Goal: Information Seeking & Learning: Learn about a topic

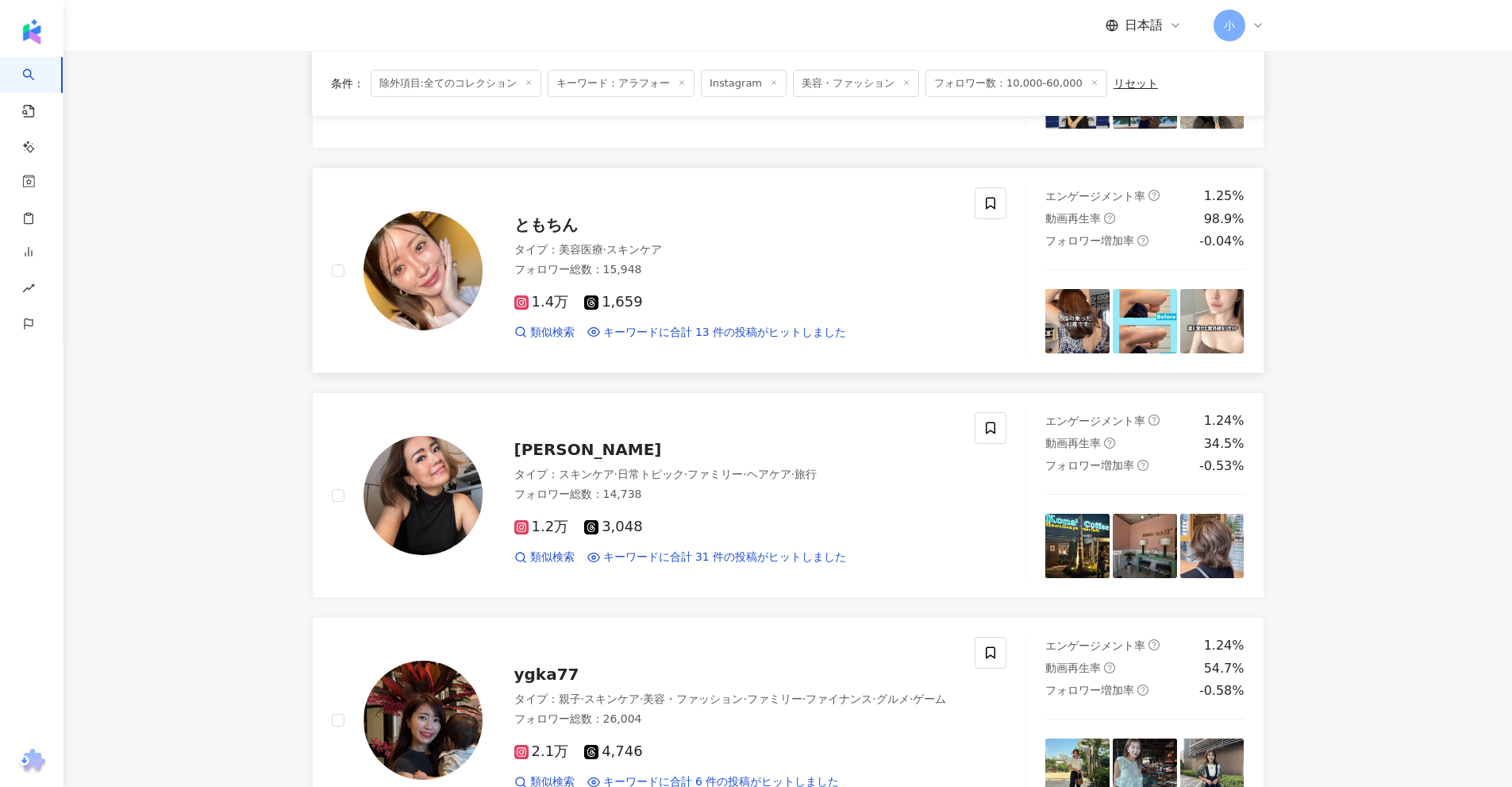
click at [540, 218] on span "ともちん" at bounding box center [545, 225] width 63 height 19
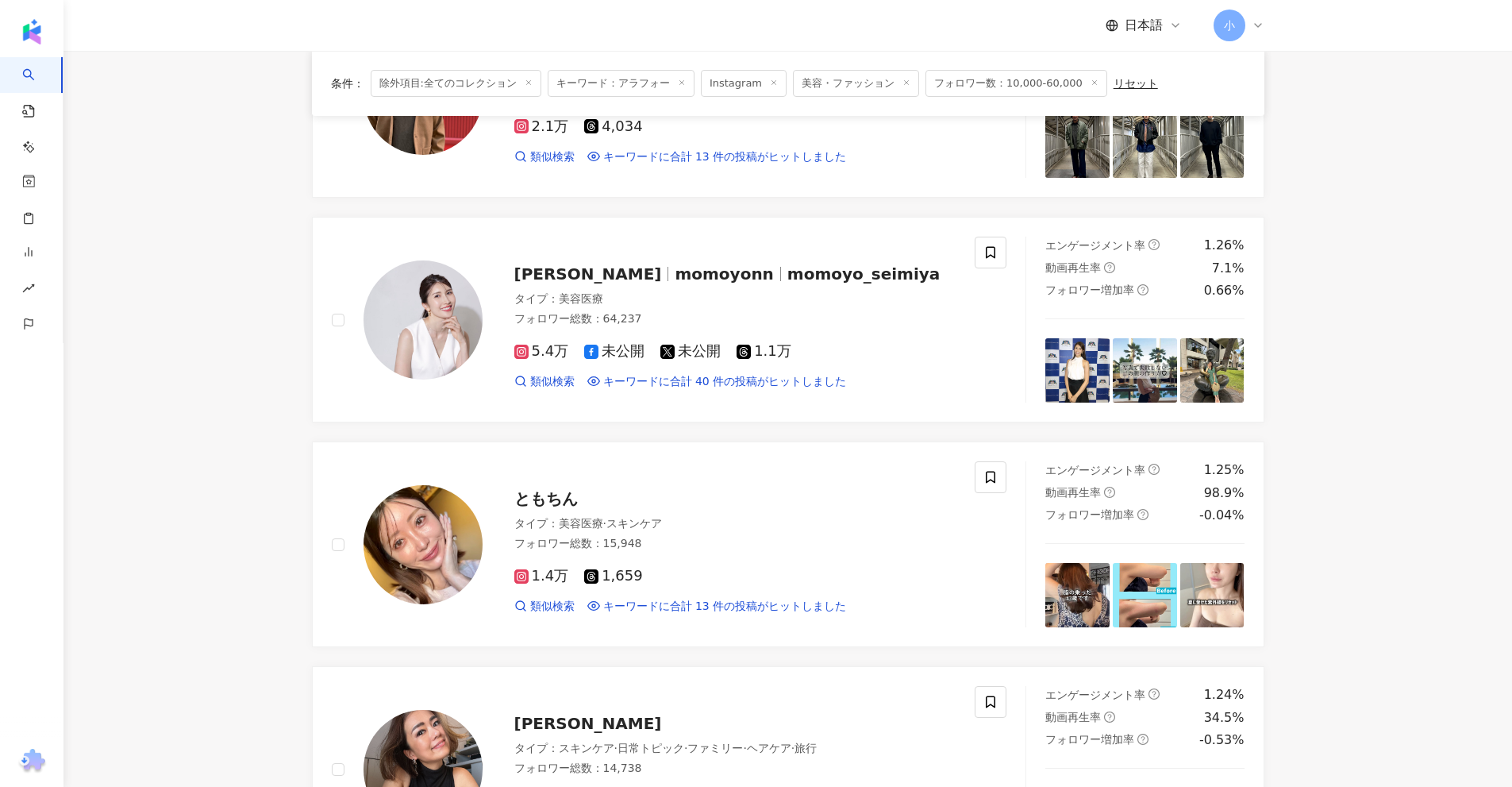
scroll to position [432, 0]
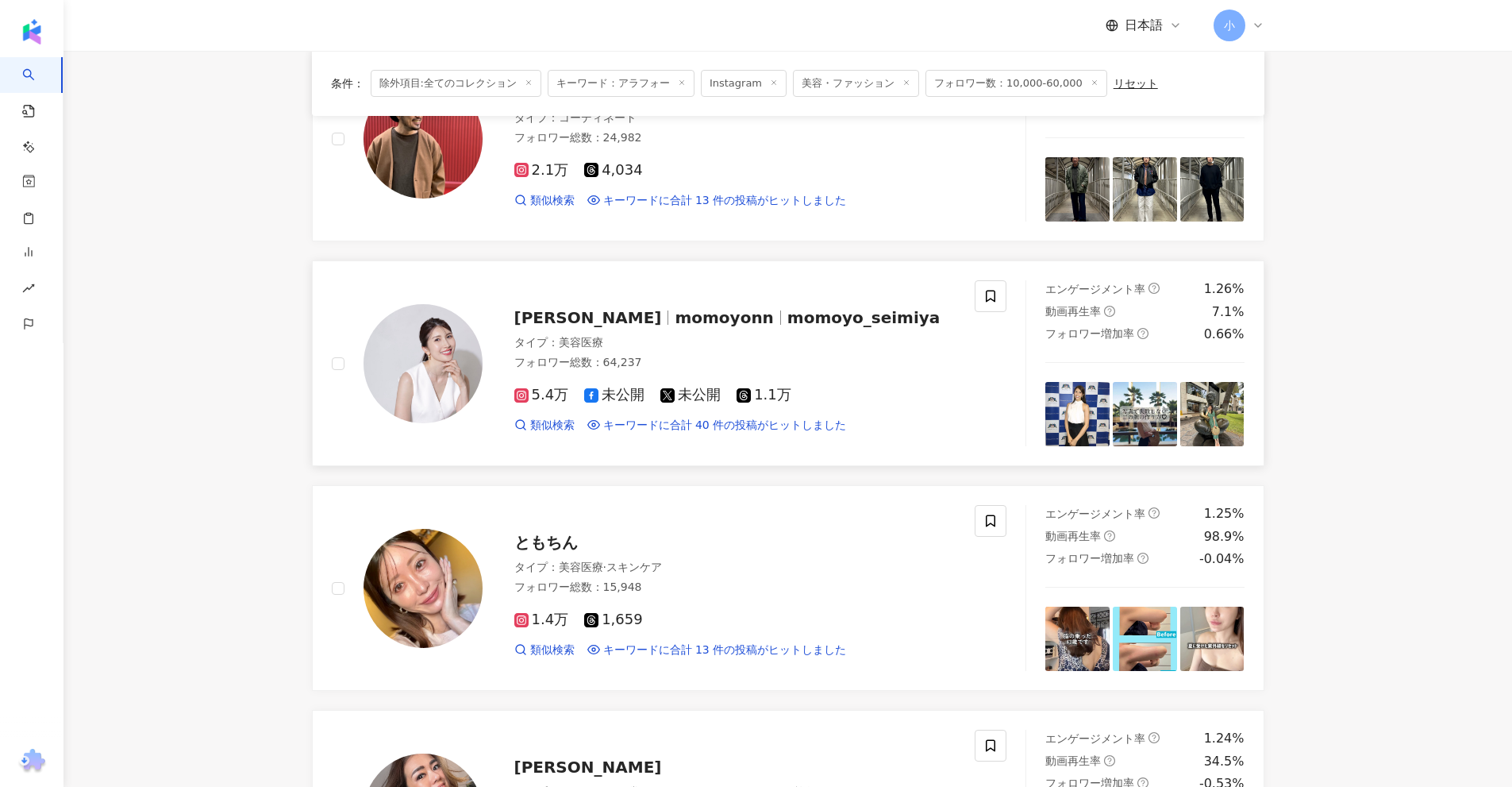
click at [679, 322] on span "momoyonn" at bounding box center [724, 318] width 98 height 19
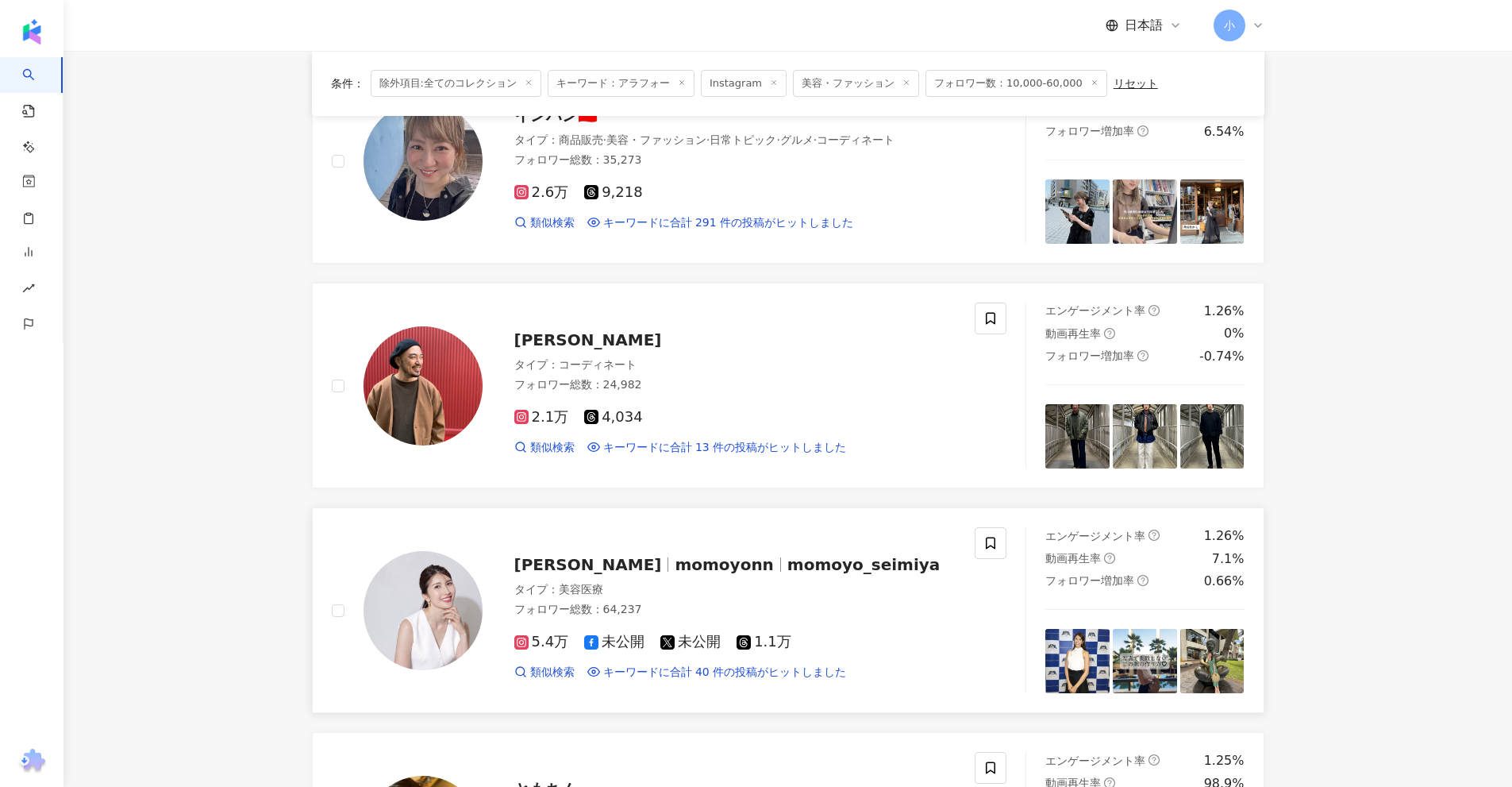
scroll to position [115, 0]
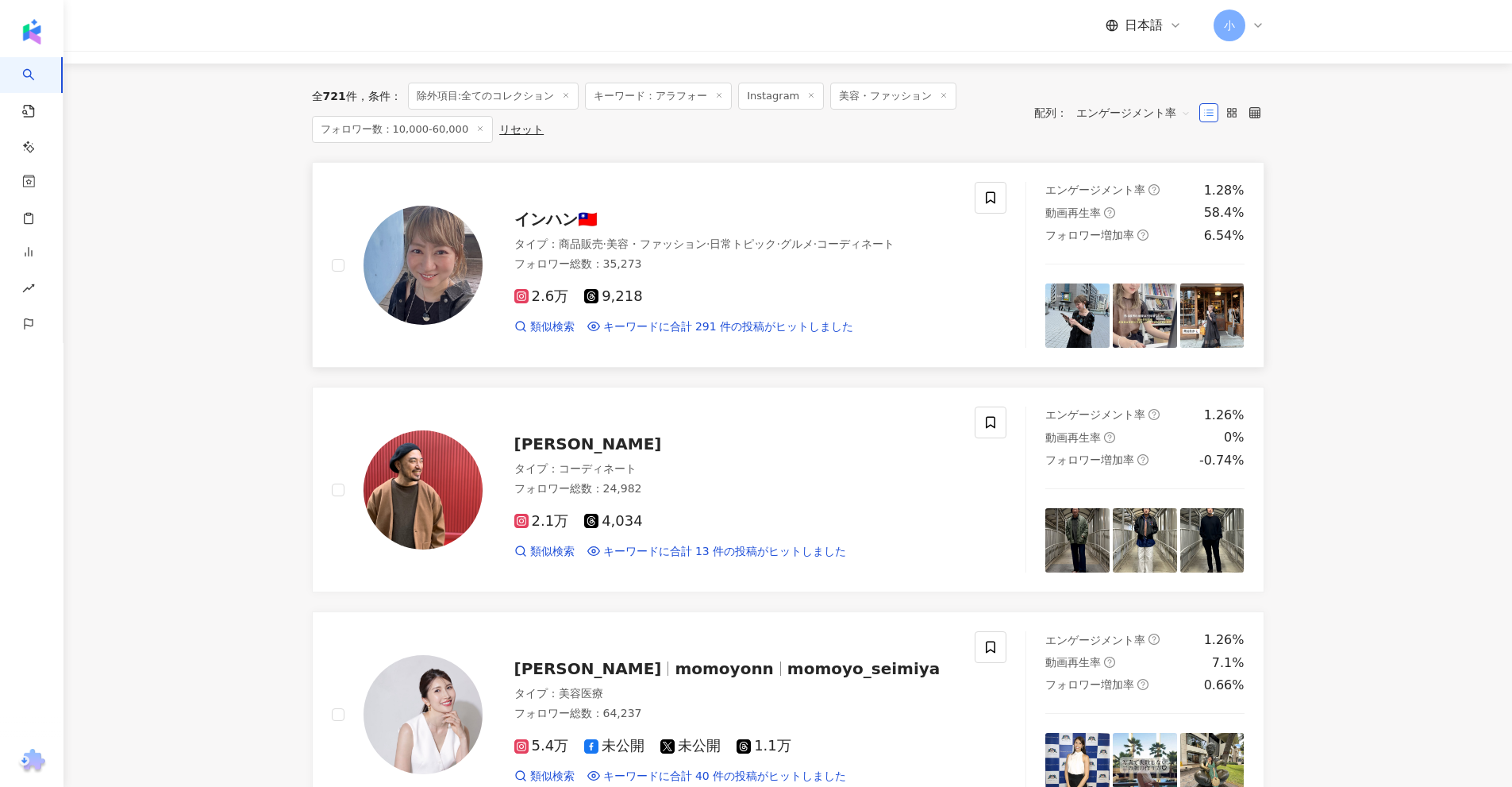
click at [555, 215] on span "インハン🇹🇼" at bounding box center [556, 219] width 83 height 19
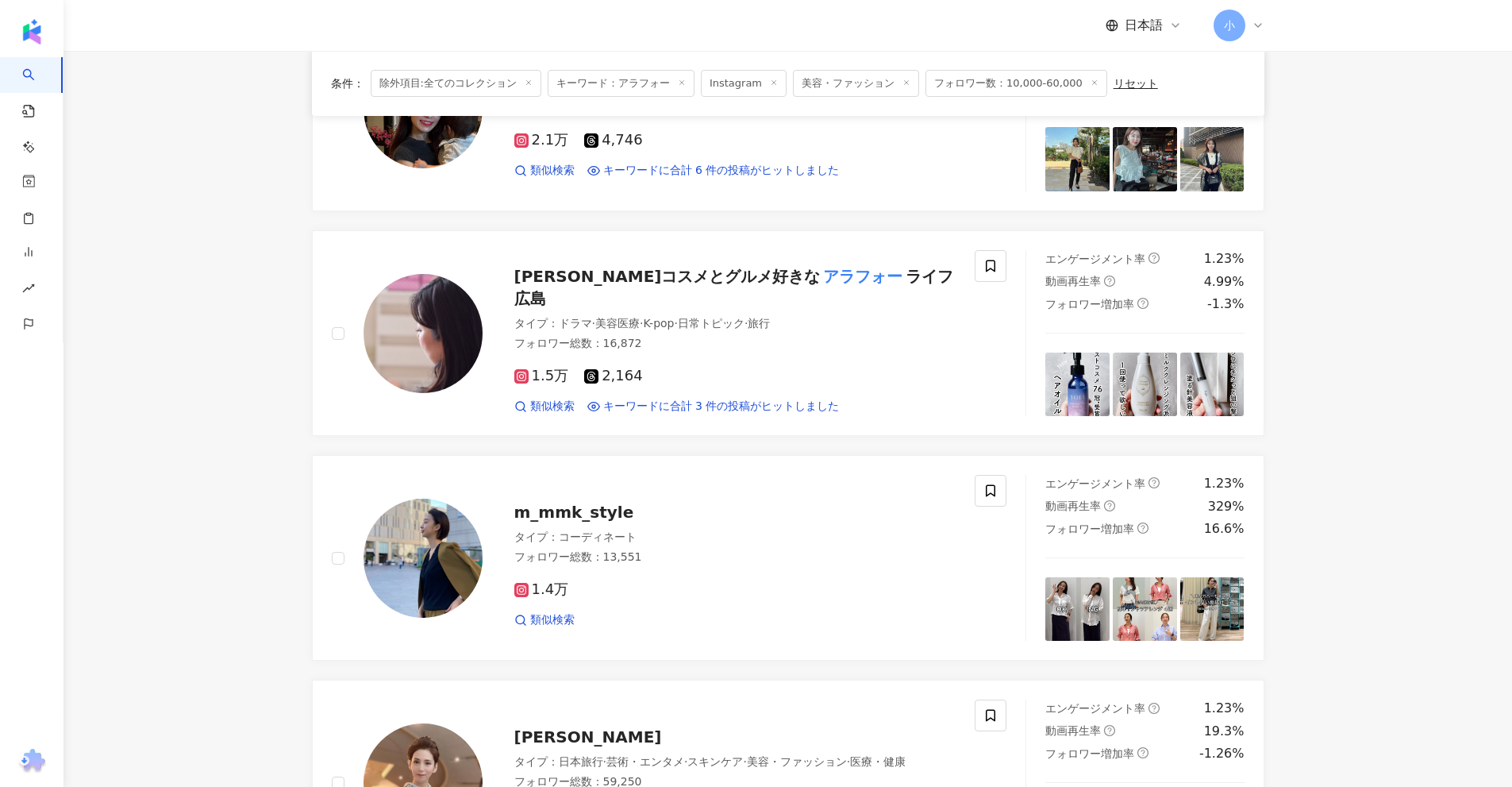
scroll to position [2497, 0]
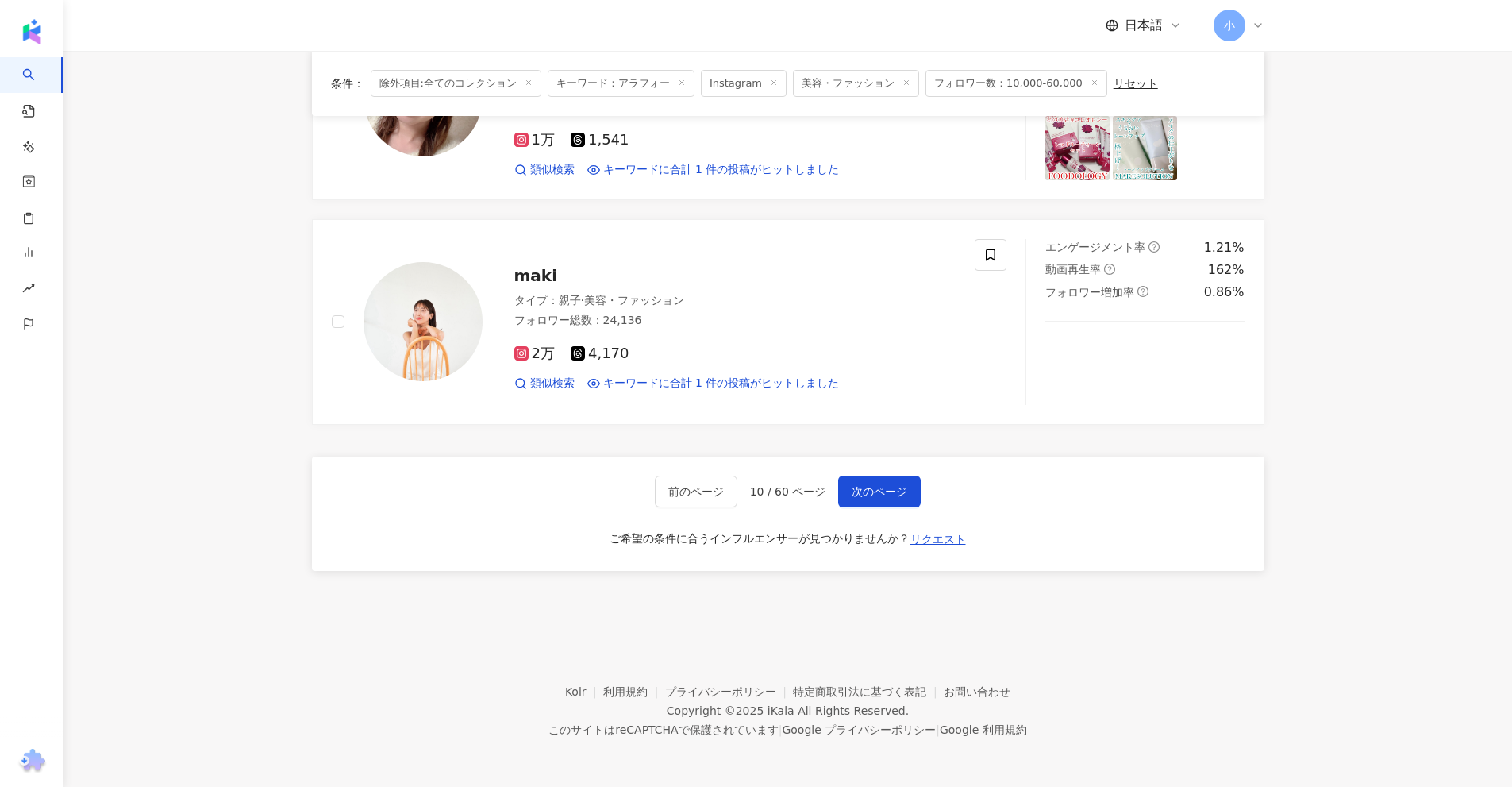
drag, startPoint x: 1322, startPoint y: 211, endPoint x: 1298, endPoint y: 621, distance: 410.7
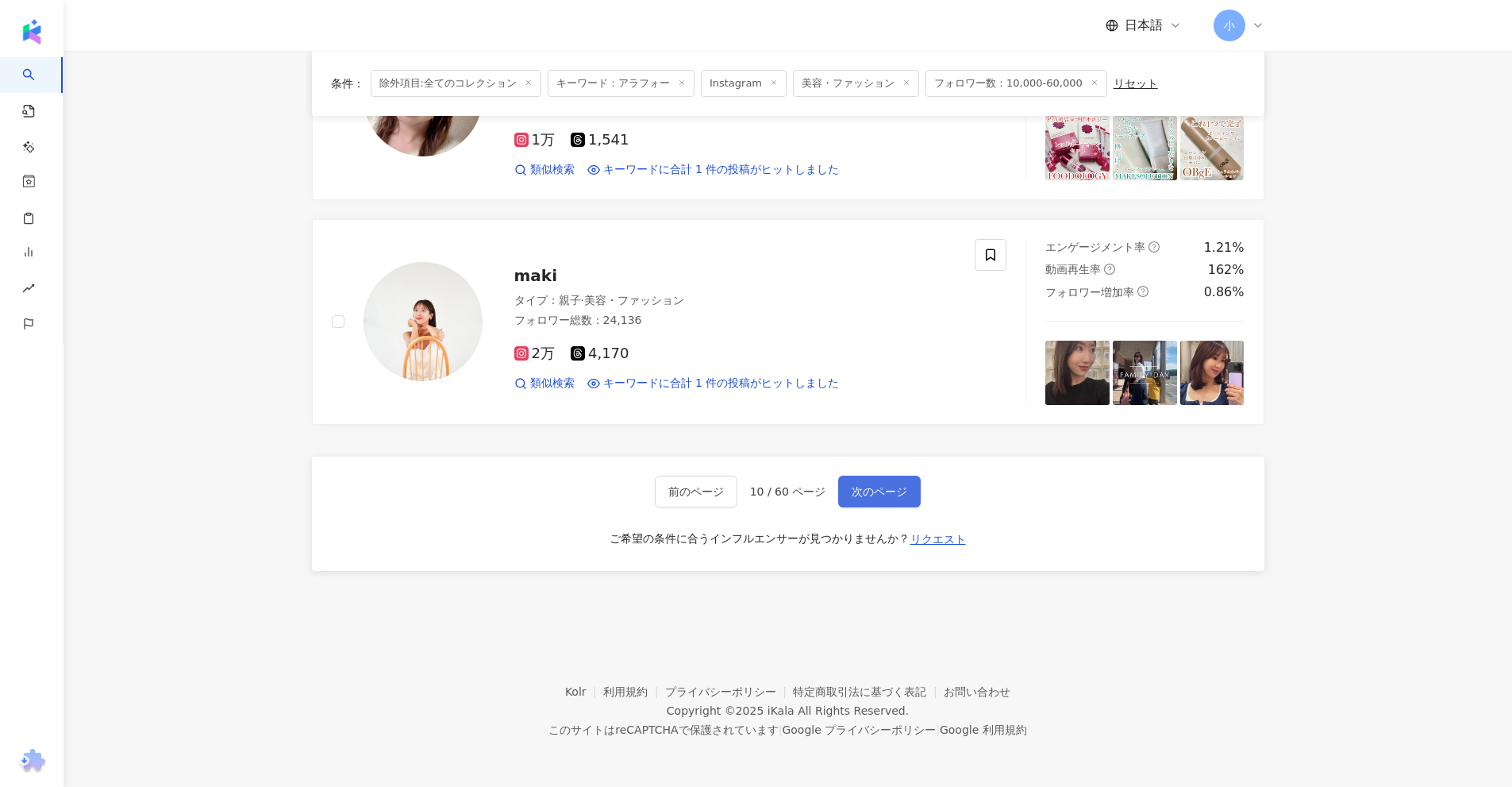
click at [895, 487] on span "次のページ" at bounding box center [879, 491] width 55 height 13
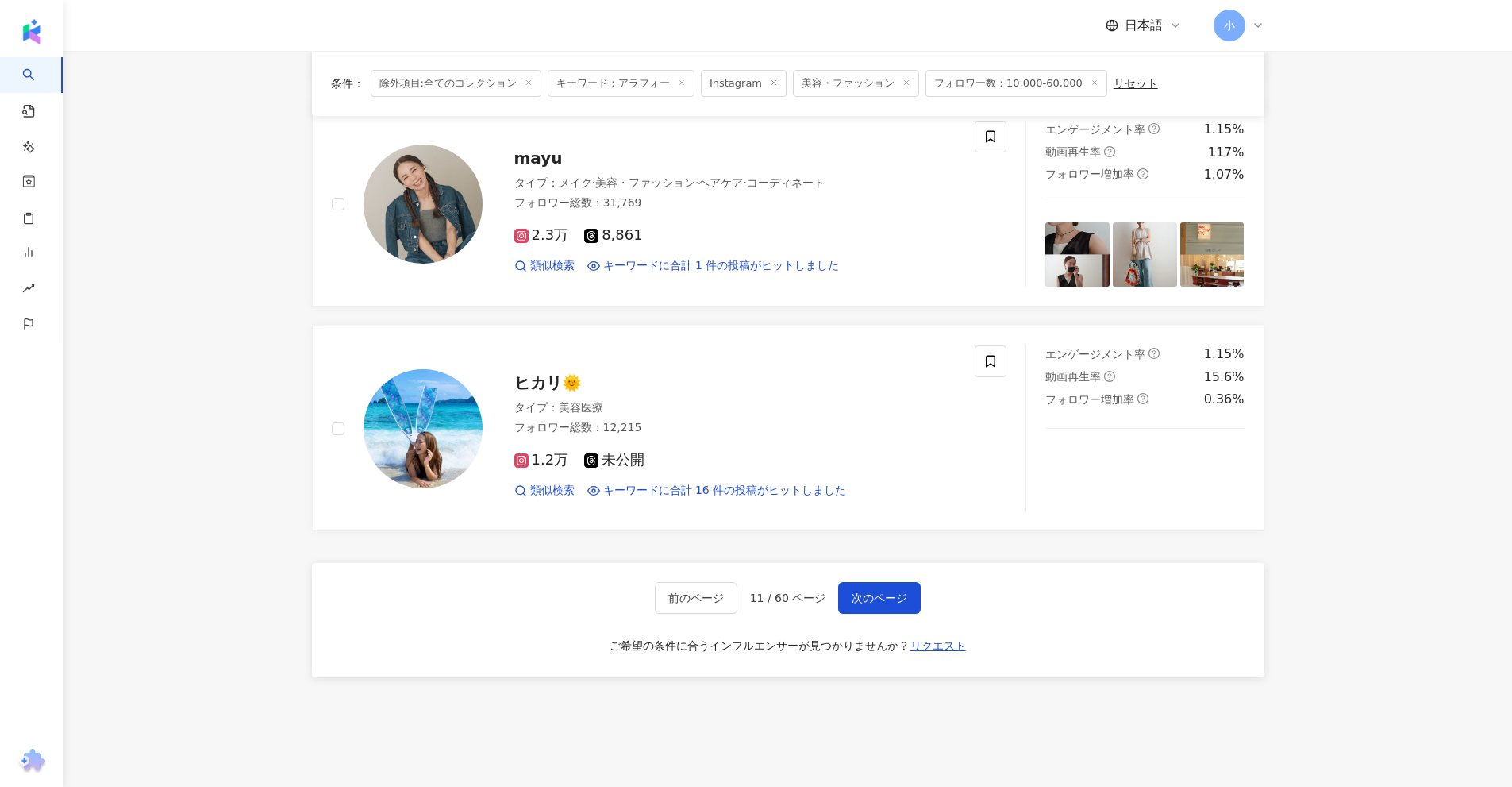
scroll to position [2392, 0]
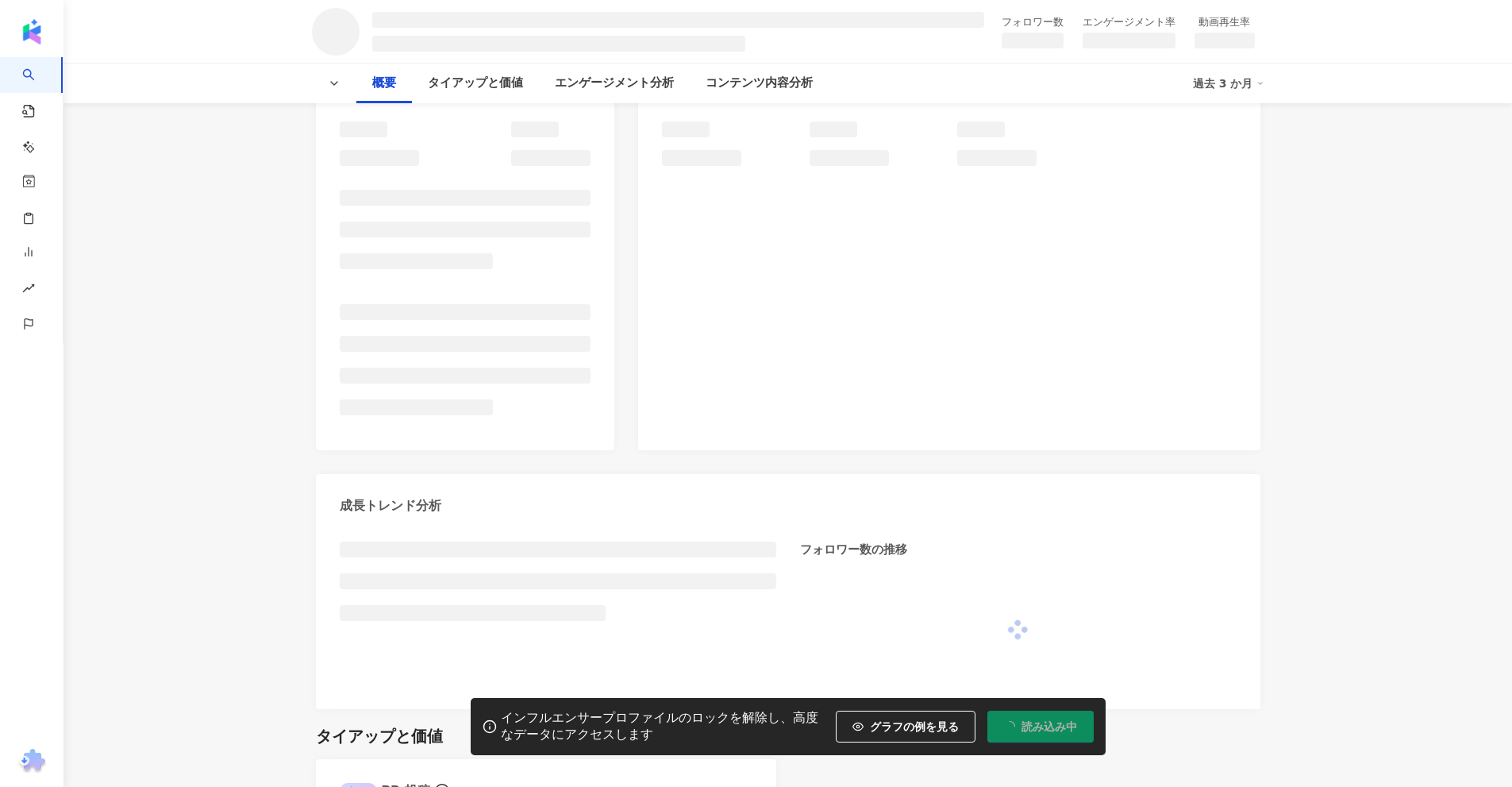
scroll to position [317, 0]
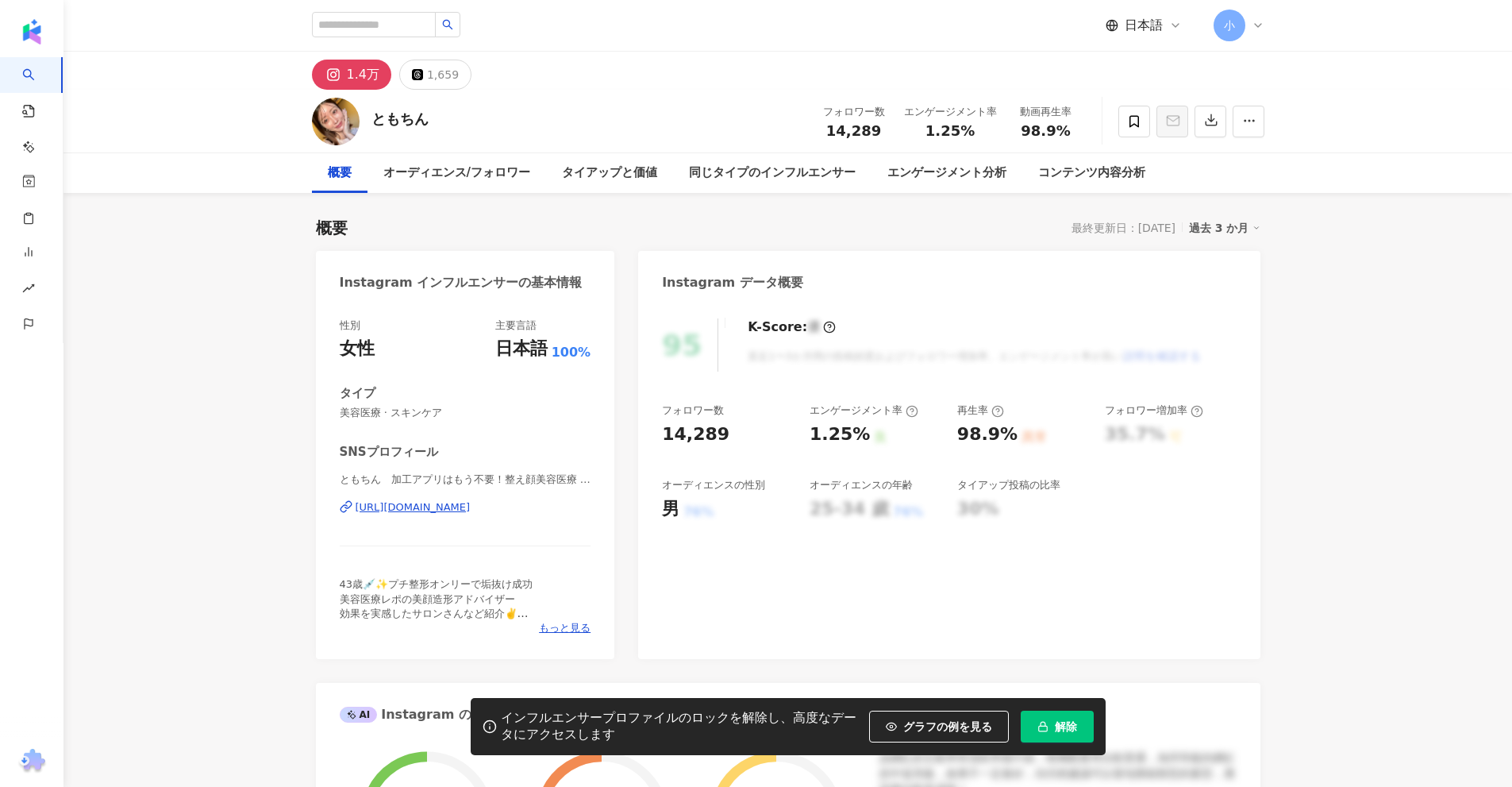
click at [438, 508] on div "https://www.instagram.com/tomochin_1982/" at bounding box center [413, 508] width 115 height 15
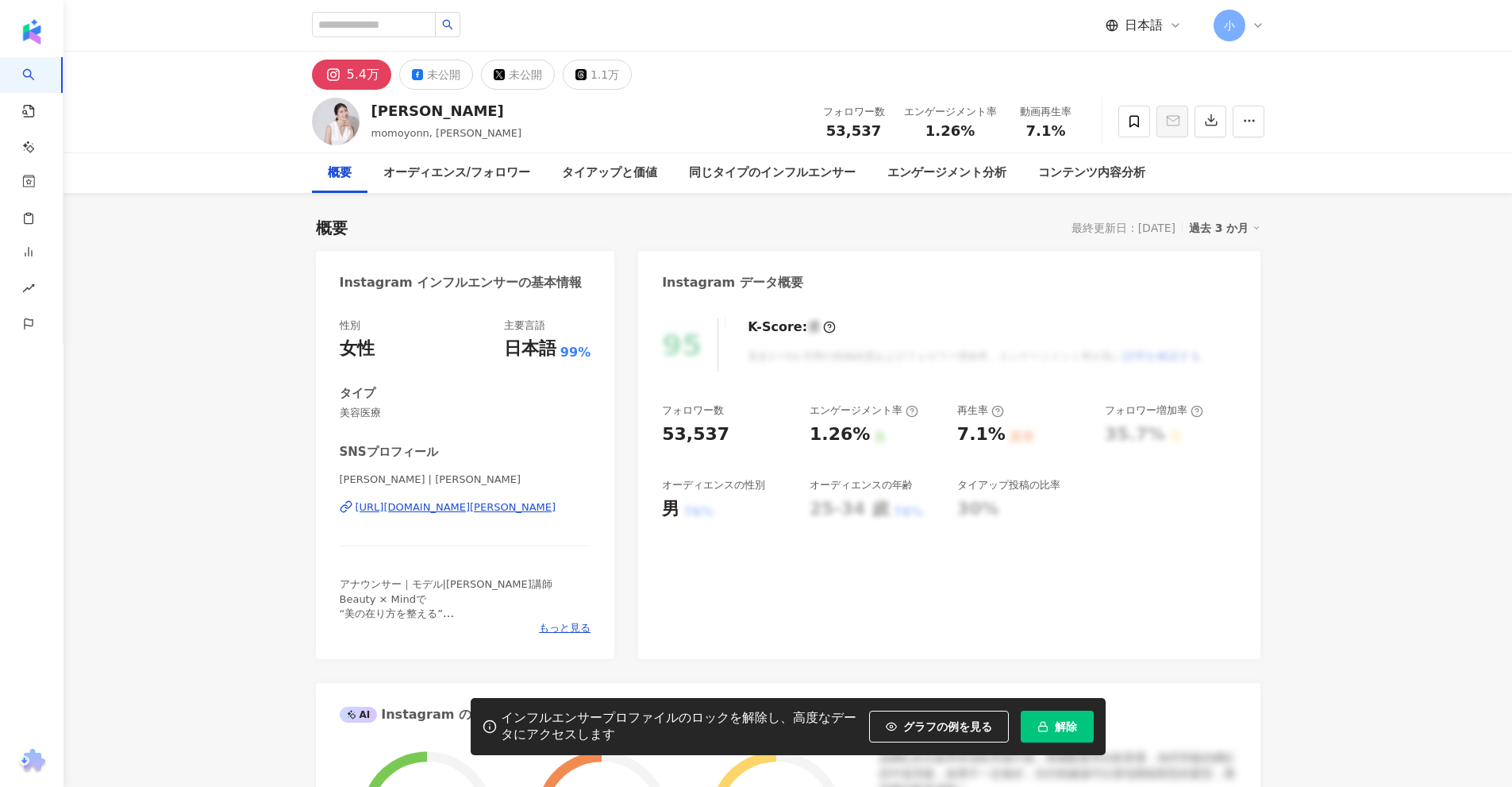
click at [450, 507] on div "https://www.instagram.com/momoyo_seimiya/" at bounding box center [456, 508] width 201 height 15
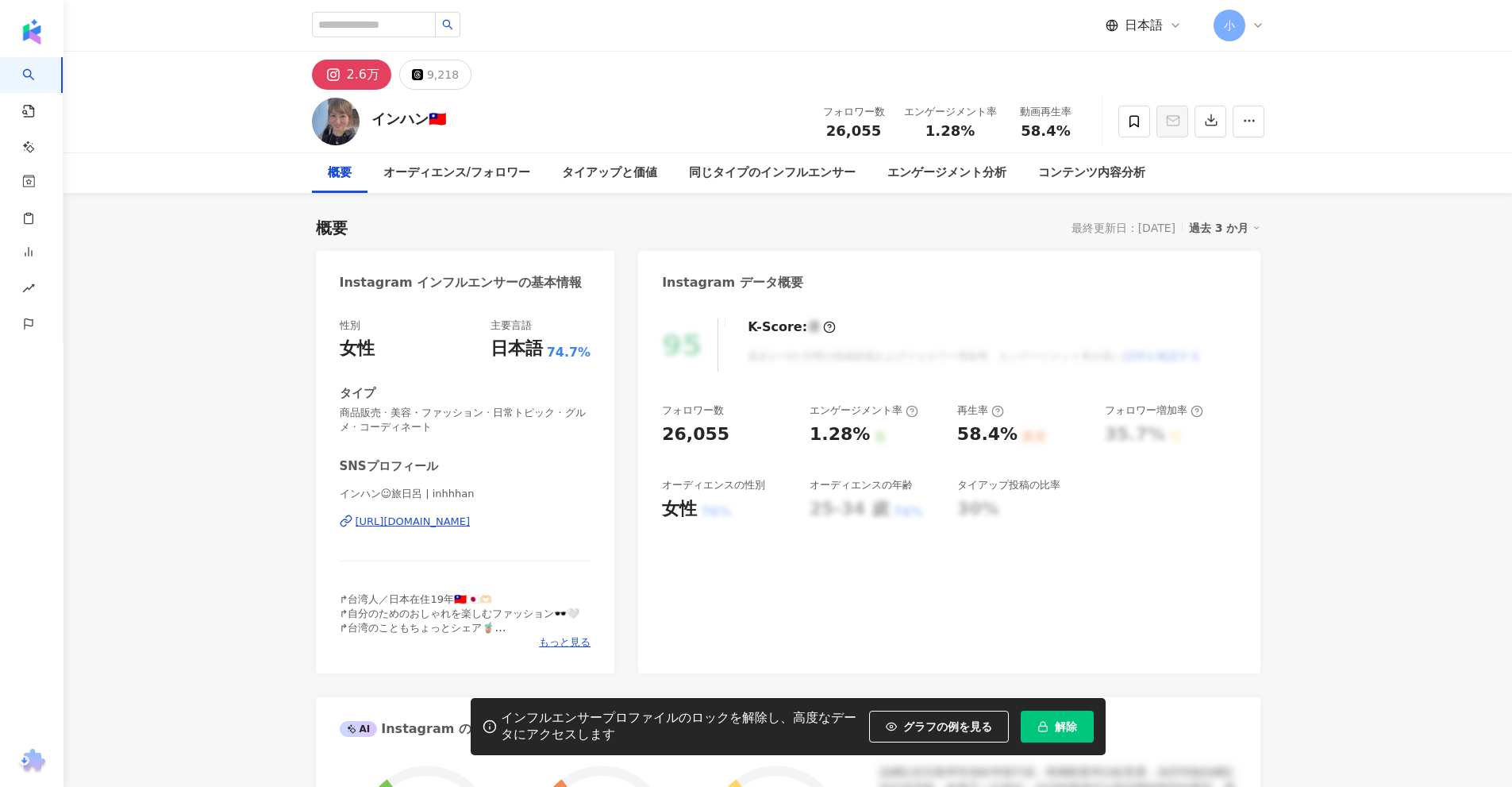
click at [457, 518] on div "https://www.instagram.com/inhhhan/" at bounding box center [413, 521] width 115 height 15
